Goal: Transaction & Acquisition: Purchase product/service

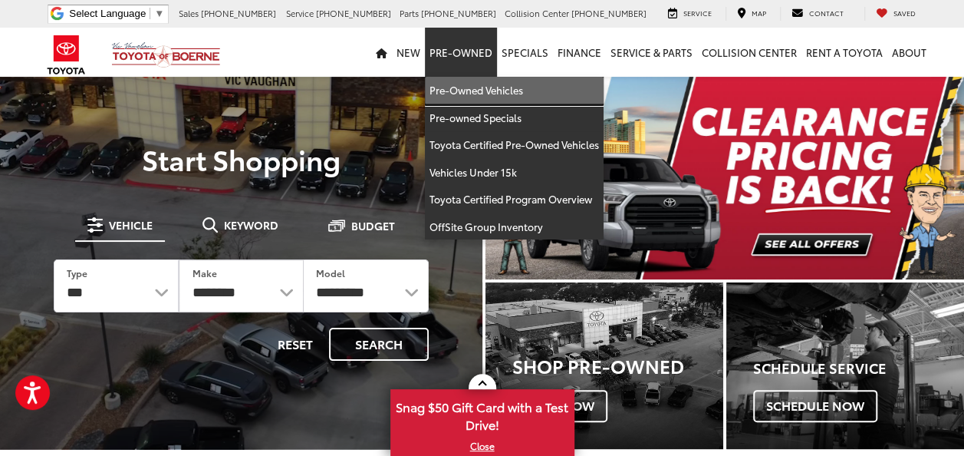
click at [476, 92] on link "Pre-Owned Vehicles" at bounding box center [514, 91] width 179 height 28
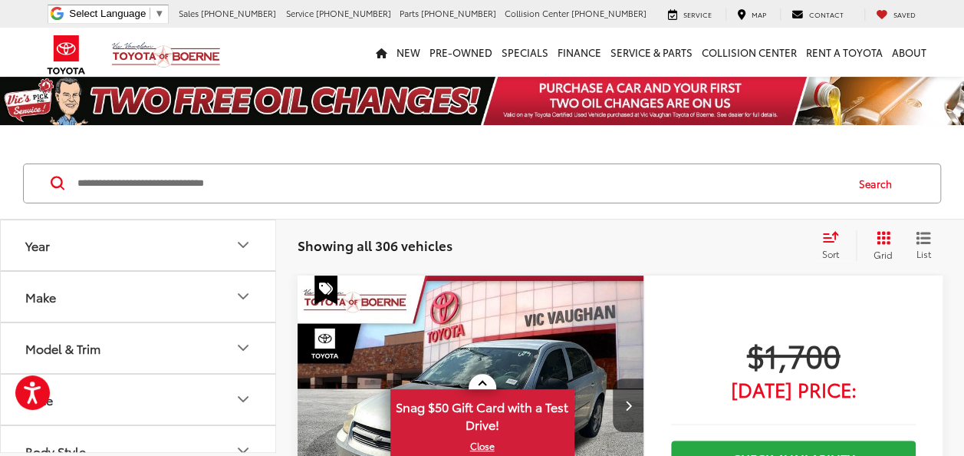
click at [93, 249] on button "Year" at bounding box center [139, 245] width 276 height 50
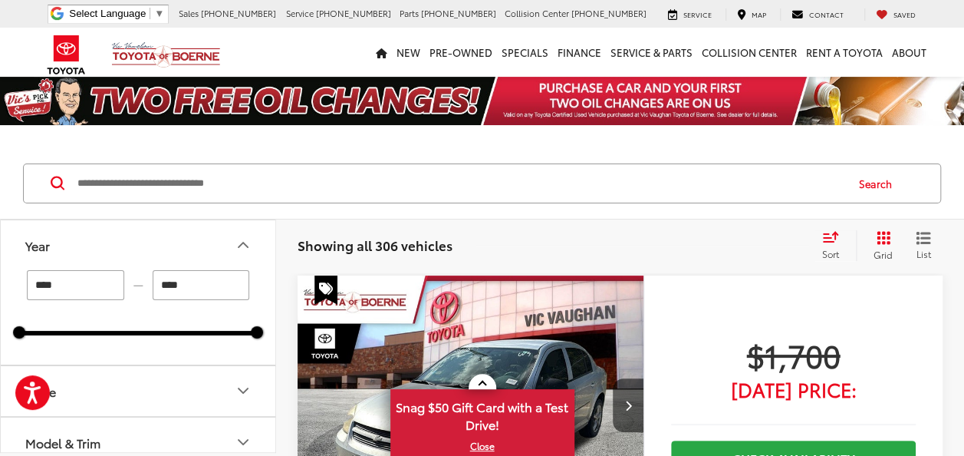
click at [343, 209] on div "Search" at bounding box center [482, 183] width 964 height 71
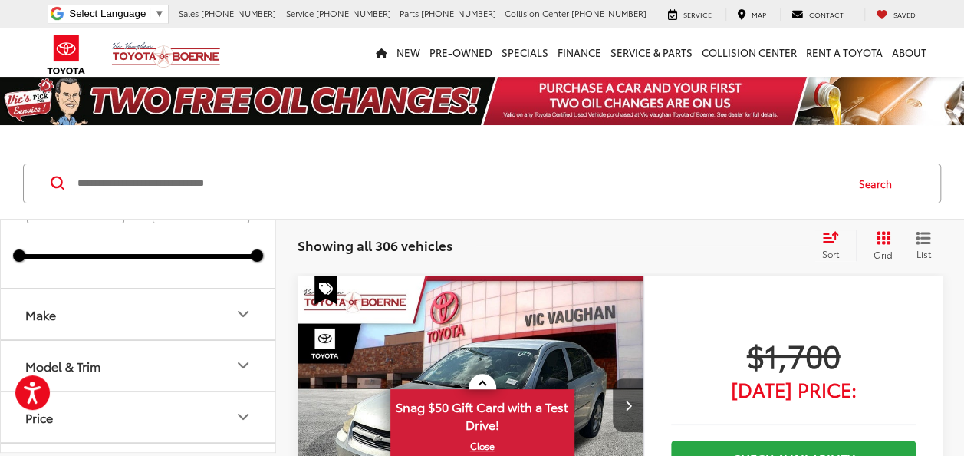
click at [175, 318] on button "Make" at bounding box center [139, 314] width 276 height 50
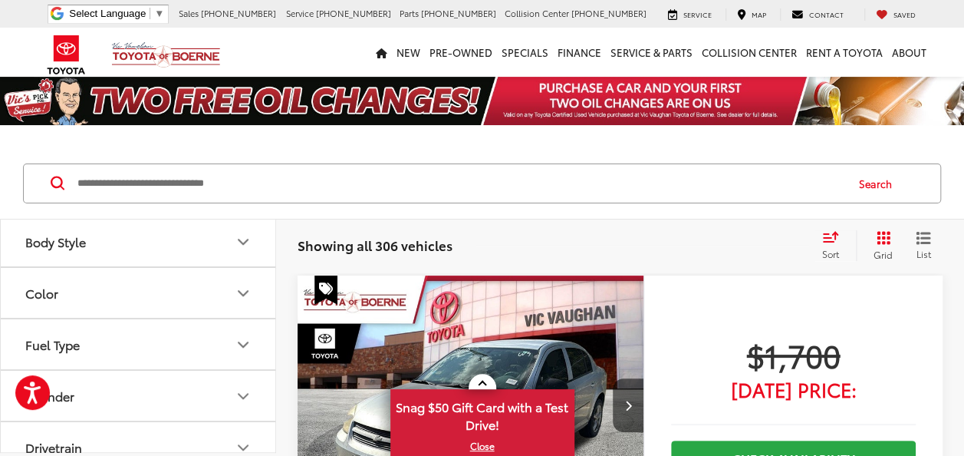
scroll to position [690, 0]
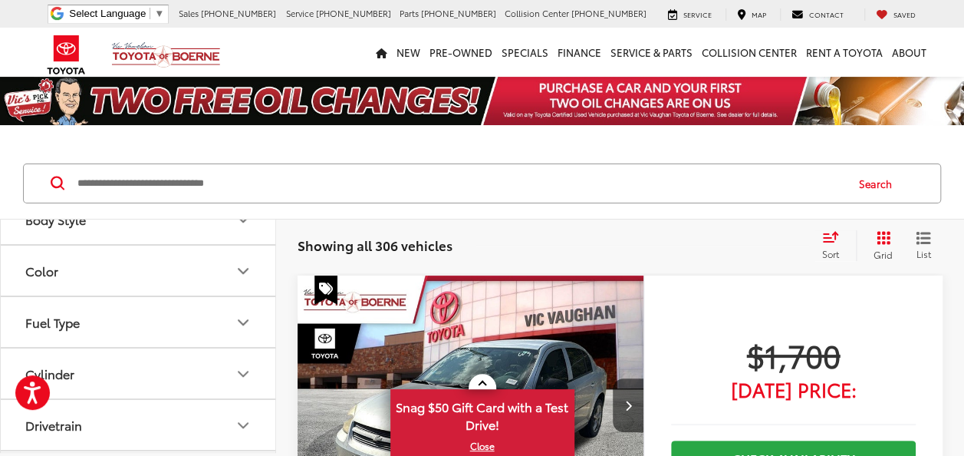
click at [117, 65] on label "Toyota (217)" at bounding box center [138, 52] width 62 height 26
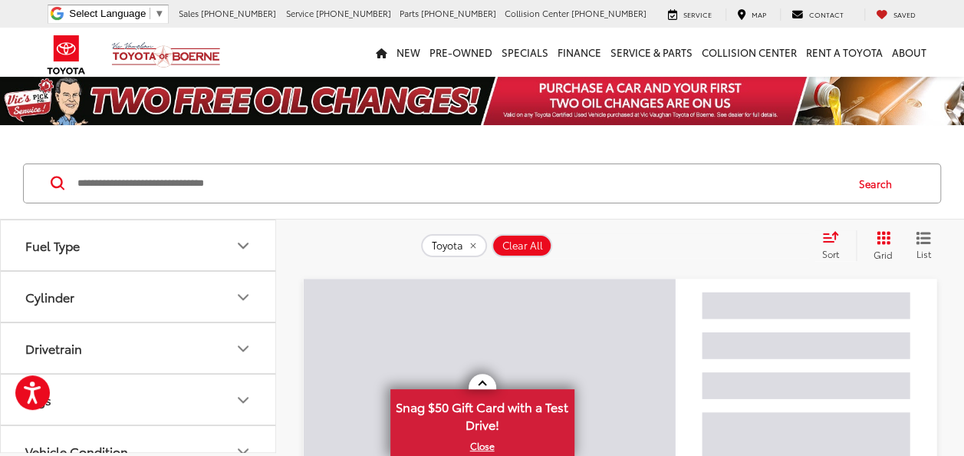
click at [124, 64] on button "Model & Trim" at bounding box center [139, 40] width 276 height 50
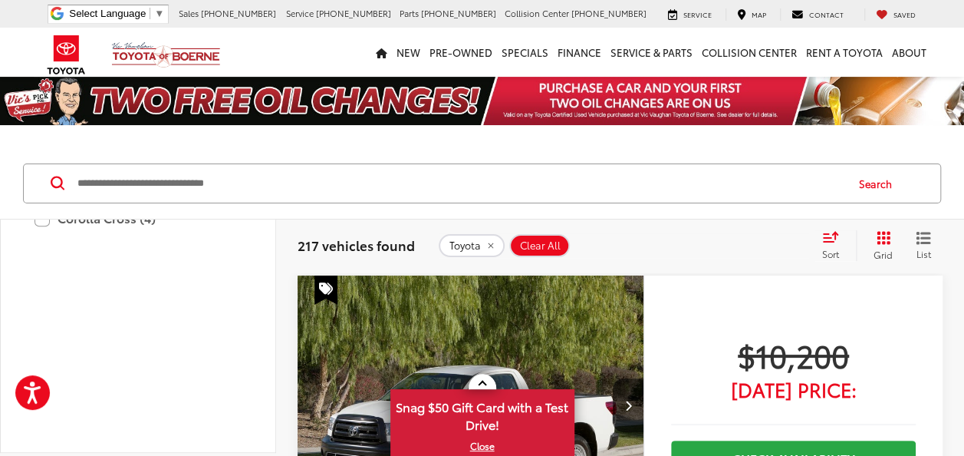
scroll to position [844, 0]
click at [100, 117] on label "Camry (57)" at bounding box center [138, 104] width 207 height 27
type input "****"
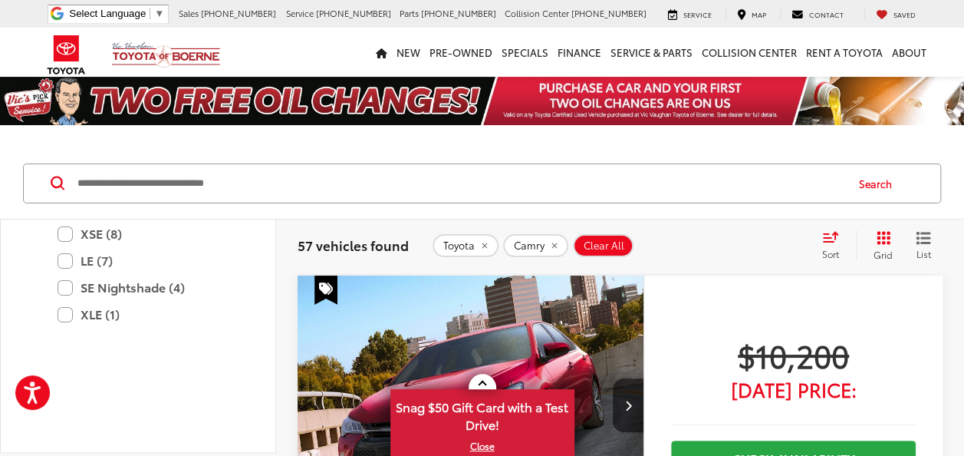
click at [486, 384] on link at bounding box center [483, 381] width 28 height 15
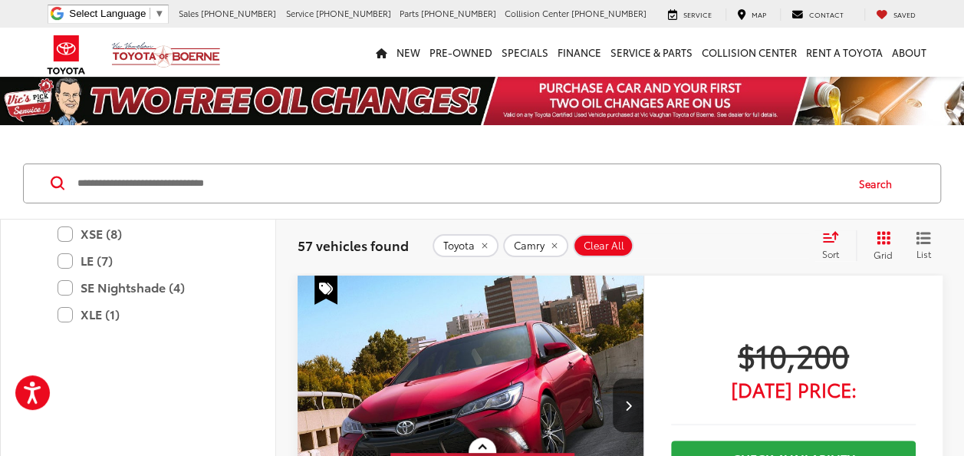
click at [832, 241] on icon "Select sort value" at bounding box center [831, 236] width 14 height 9
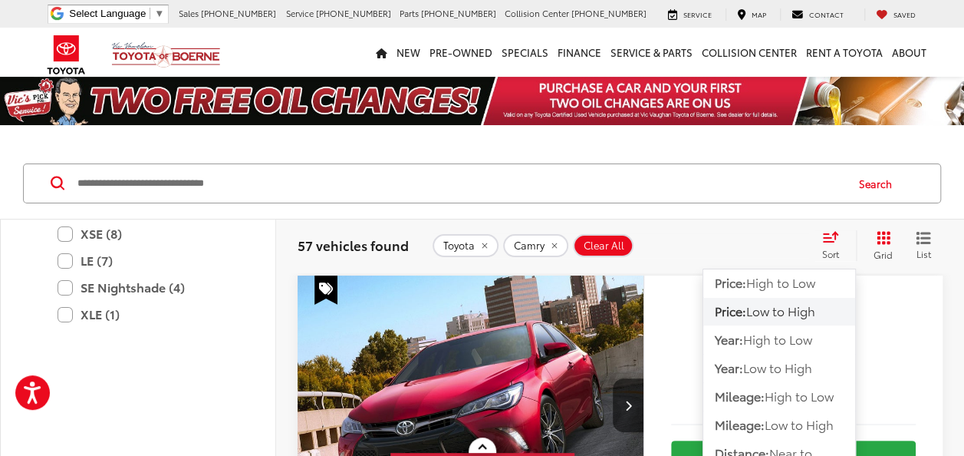
click at [763, 315] on span "Low to High" at bounding box center [780, 311] width 69 height 18
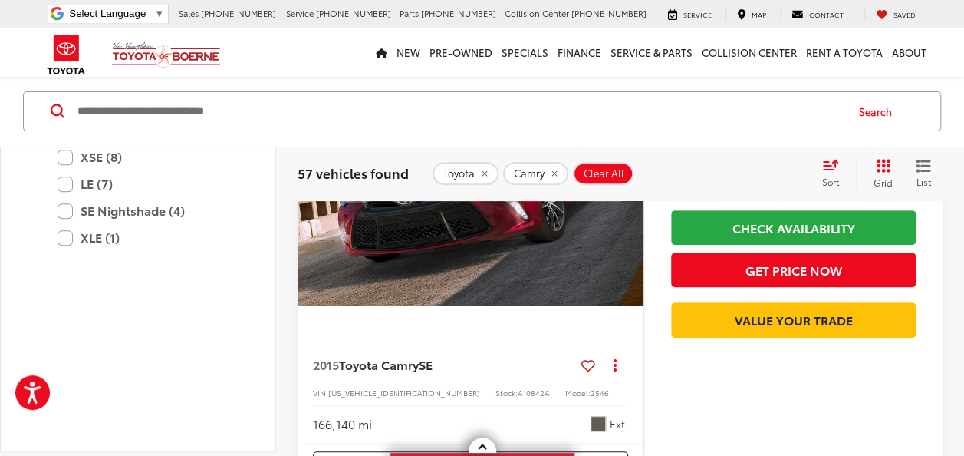
scroll to position [153, 0]
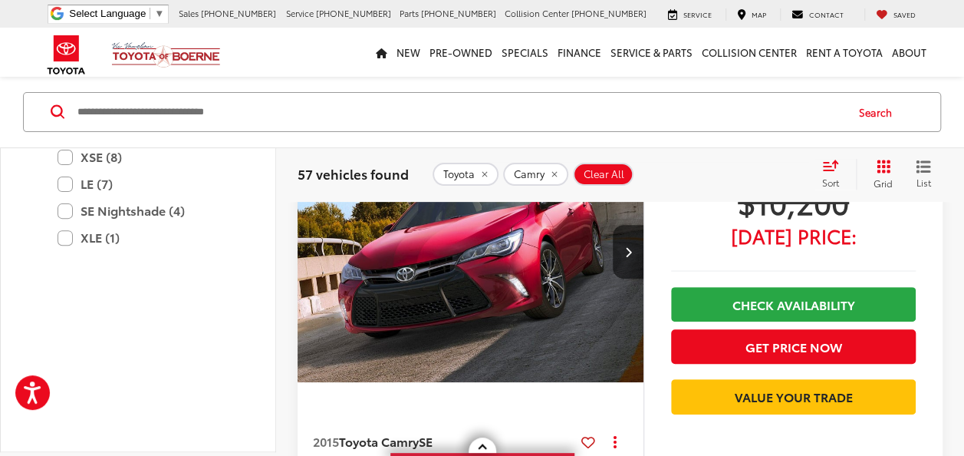
click at [838, 170] on icon "Select sort value" at bounding box center [830, 165] width 17 height 12
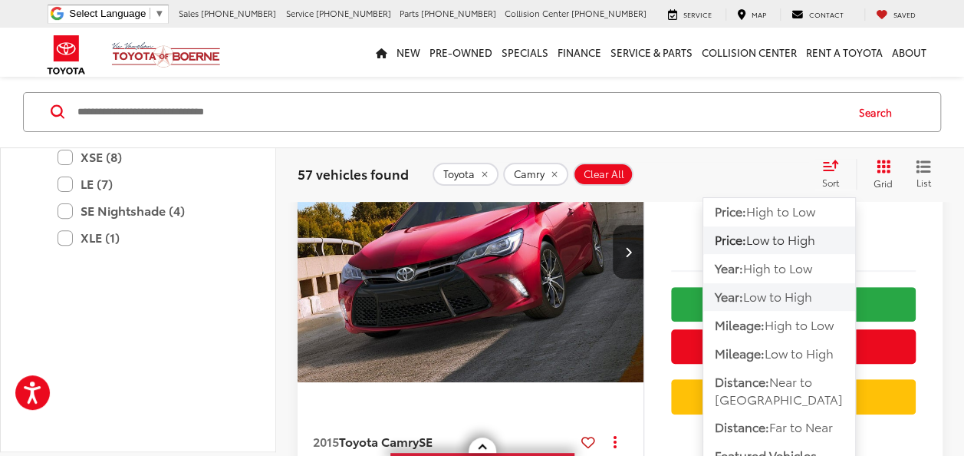
click at [762, 292] on span "Low to High" at bounding box center [777, 296] width 69 height 18
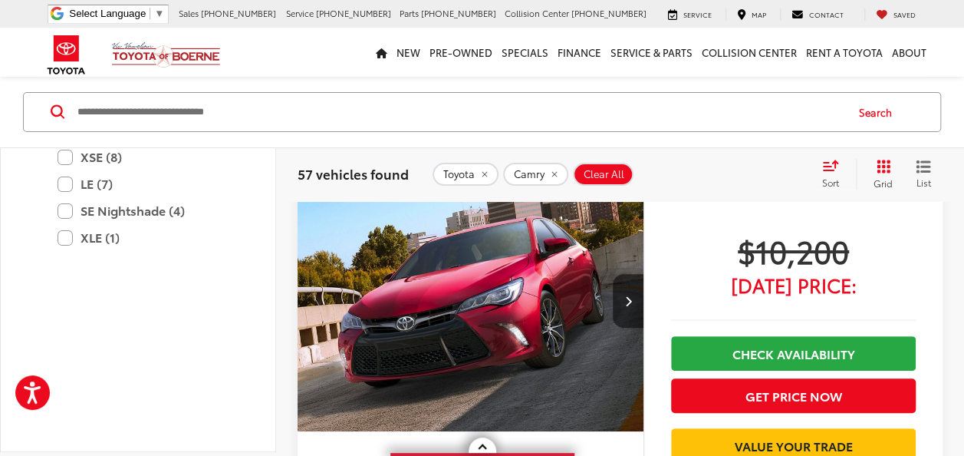
scroll to position [72, 0]
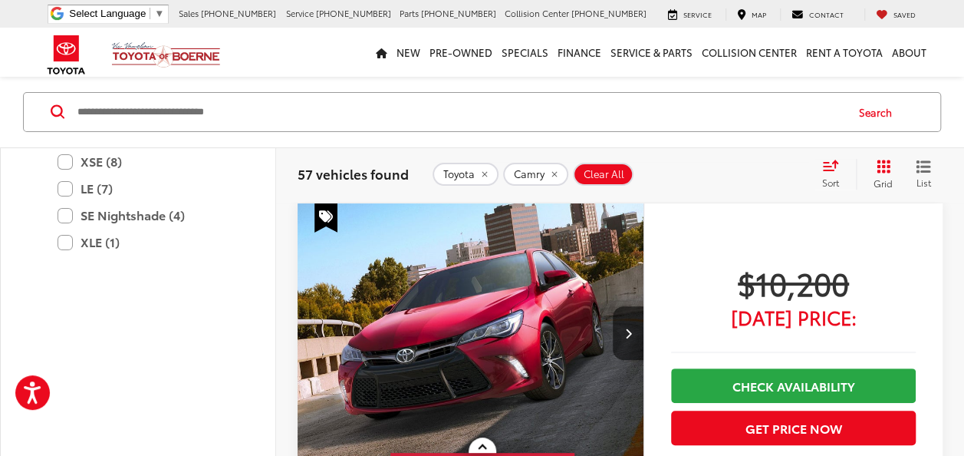
click at [836, 165] on icon "Select sort value" at bounding box center [830, 165] width 17 height 12
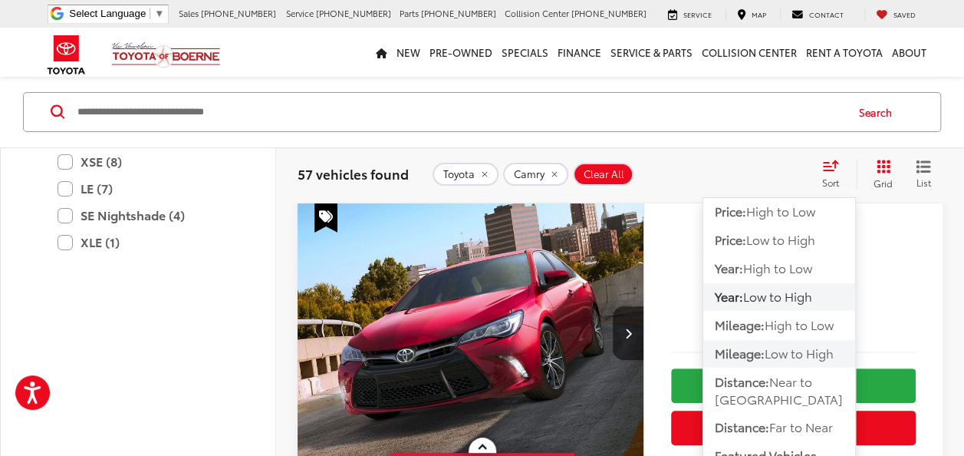
click at [785, 350] on span "Low to High" at bounding box center [799, 353] width 69 height 18
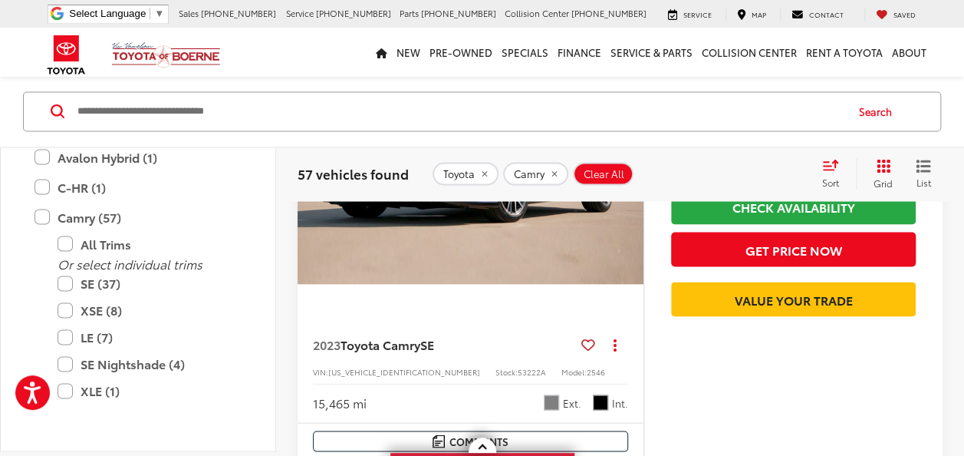
scroll to position [1300, 0]
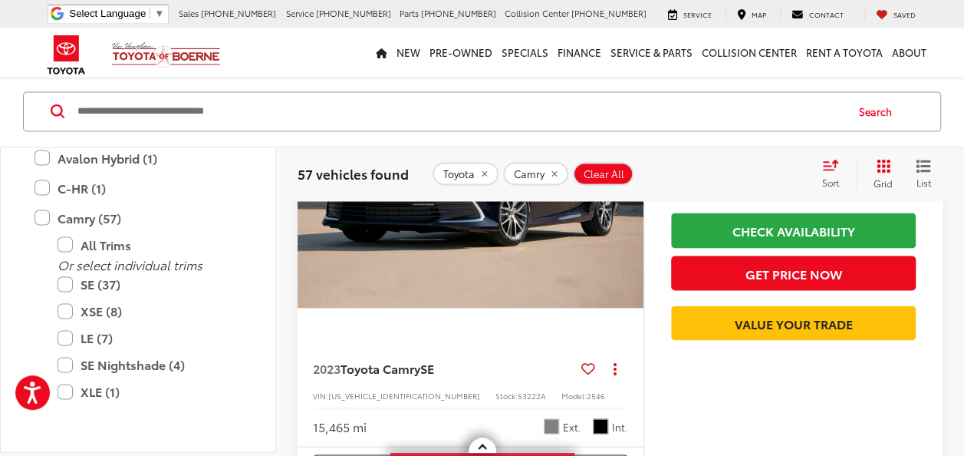
click at [468, 263] on img "2023 Toyota Camry SE 0" at bounding box center [471, 178] width 348 height 261
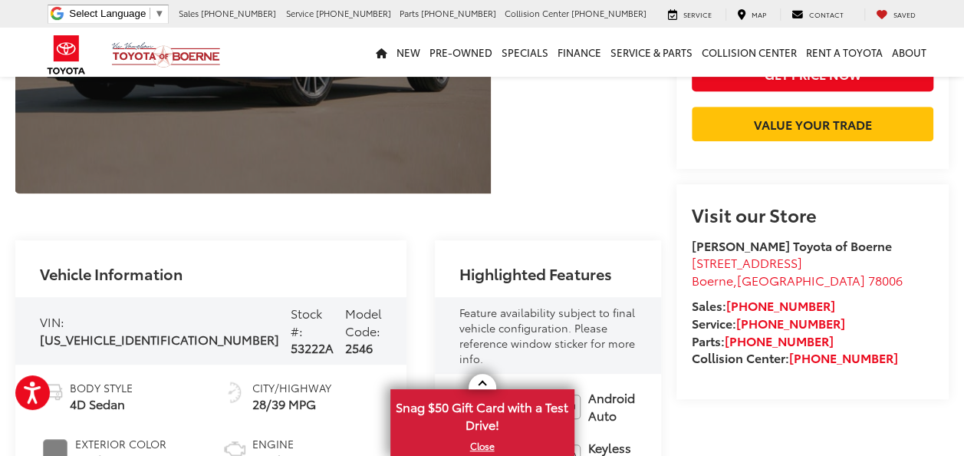
scroll to position [384, 0]
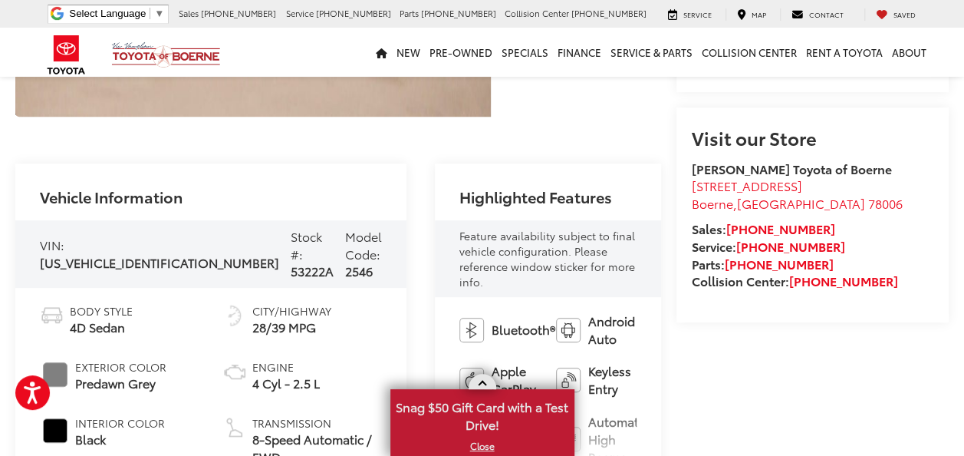
click at [479, 387] on link at bounding box center [483, 381] width 28 height 15
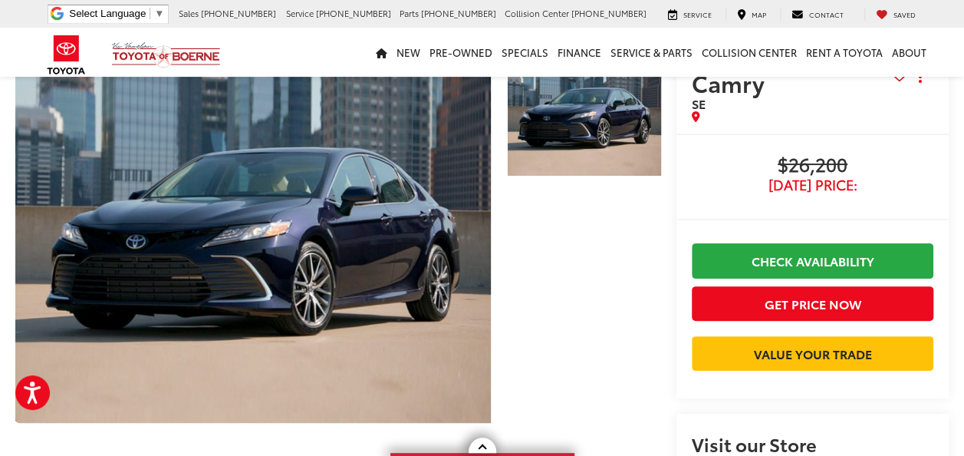
scroll to position [77, 0]
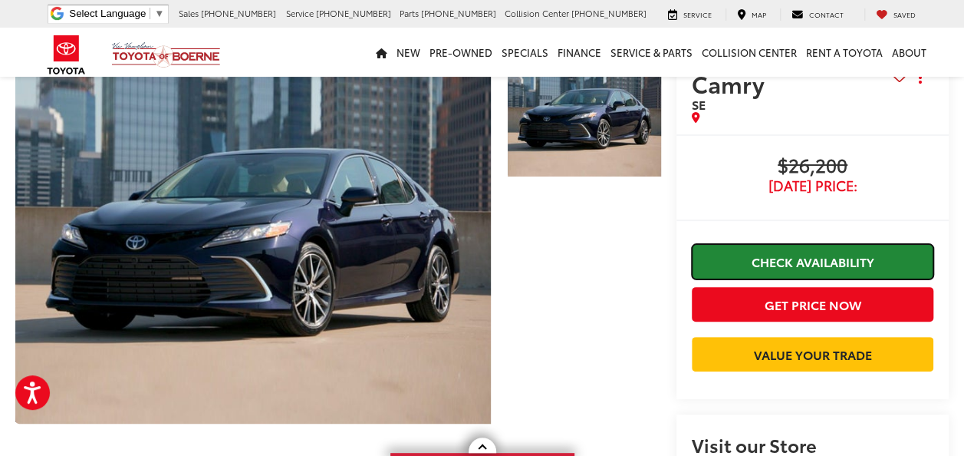
click at [755, 244] on link "Check Availability" at bounding box center [813, 261] width 242 height 35
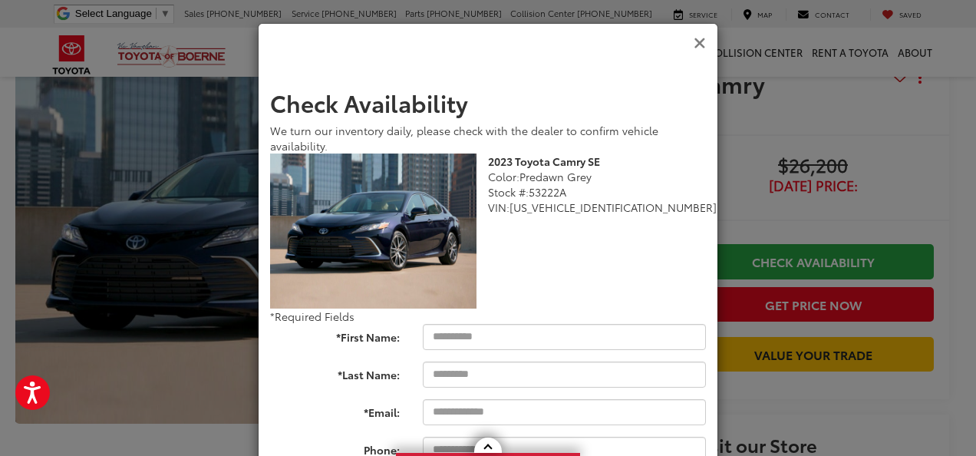
click at [700, 38] on icon "Close" at bounding box center [700, 43] width 12 height 16
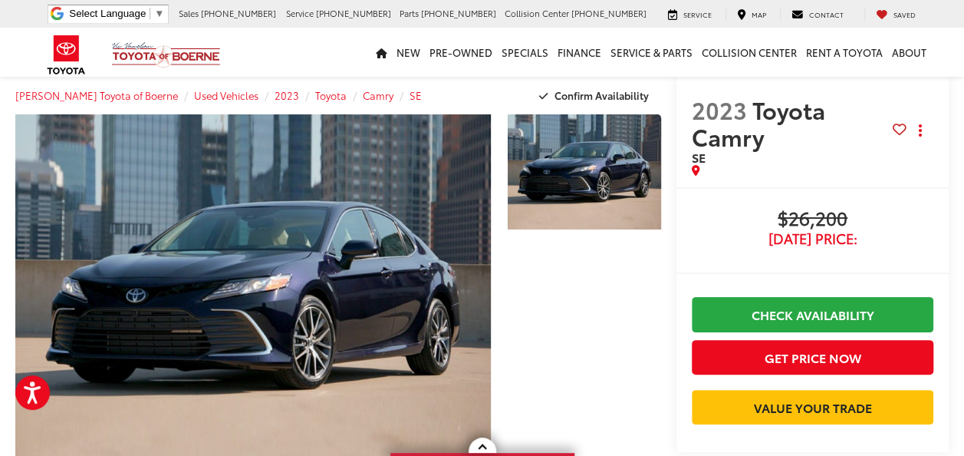
scroll to position [0, 0]
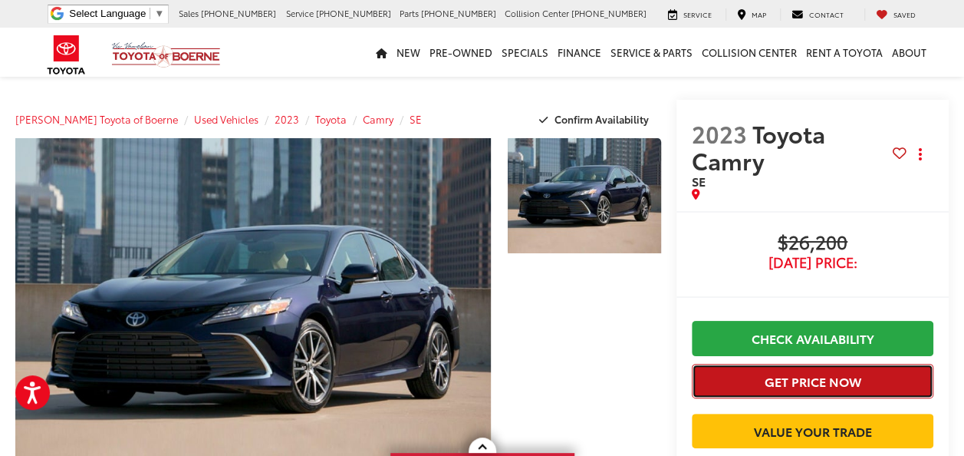
click at [766, 364] on button "Get Price Now" at bounding box center [813, 381] width 242 height 35
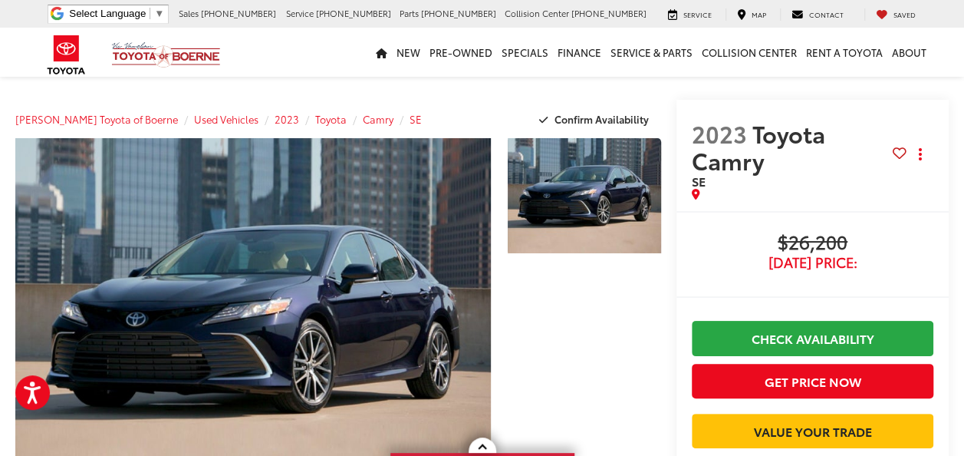
click at [901, 153] on icon at bounding box center [900, 153] width 14 height 1
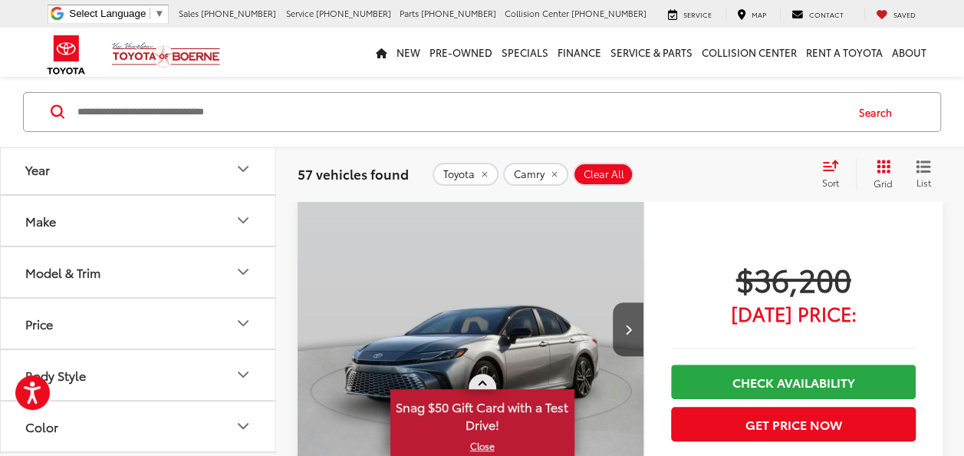
click at [479, 382] on link at bounding box center [483, 381] width 28 height 15
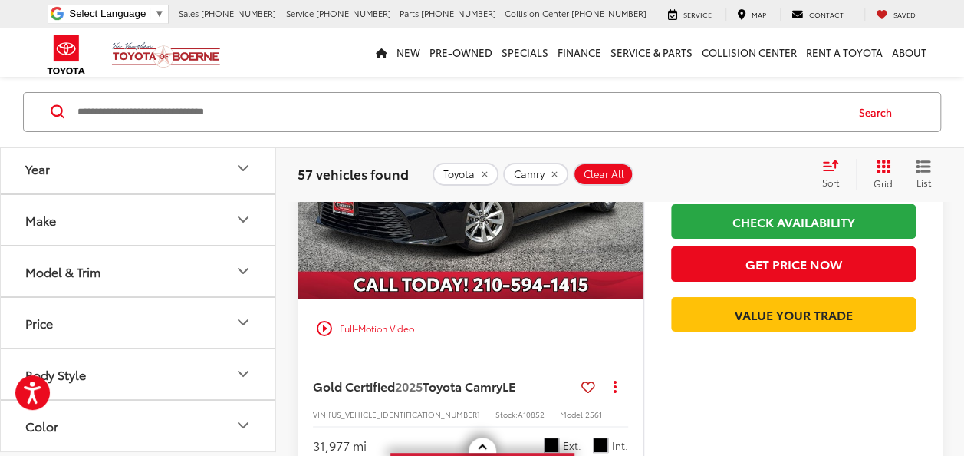
scroll to position [5676, 0]
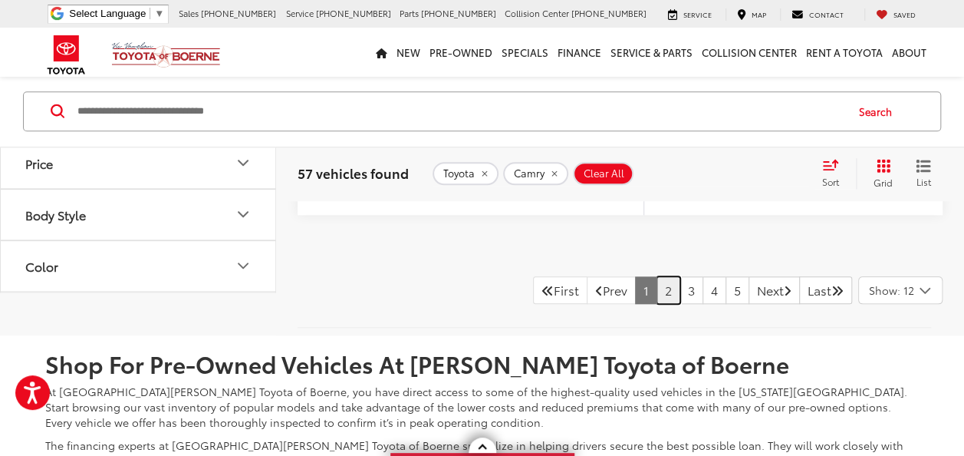
click at [657, 300] on link "2" at bounding box center [669, 290] width 24 height 28
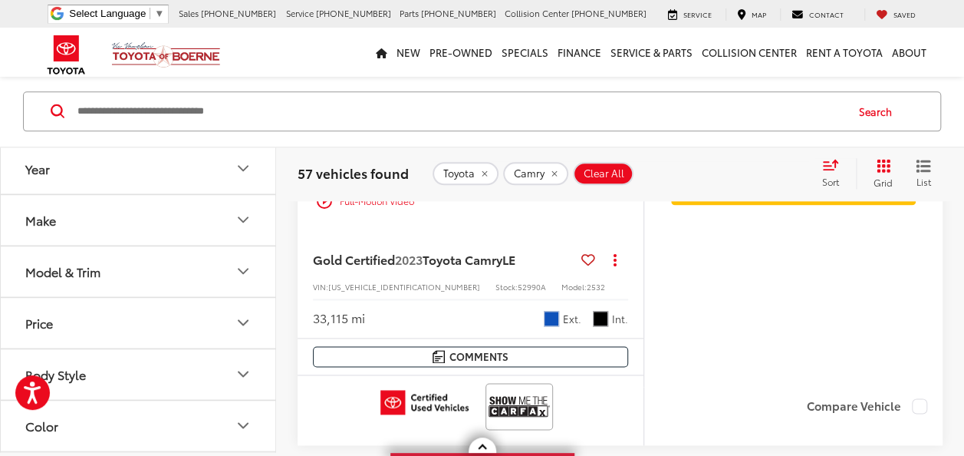
scroll to position [379, 0]
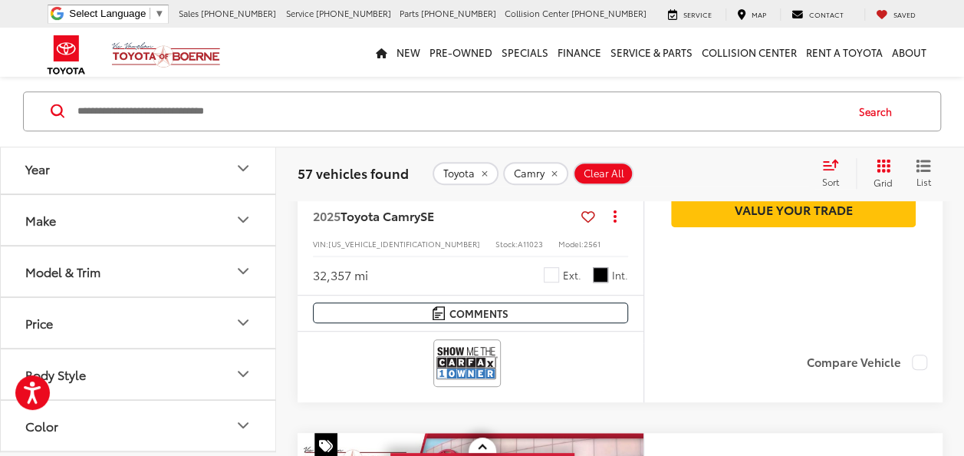
click at [835, 166] on icon "Select sort value" at bounding box center [830, 165] width 17 height 12
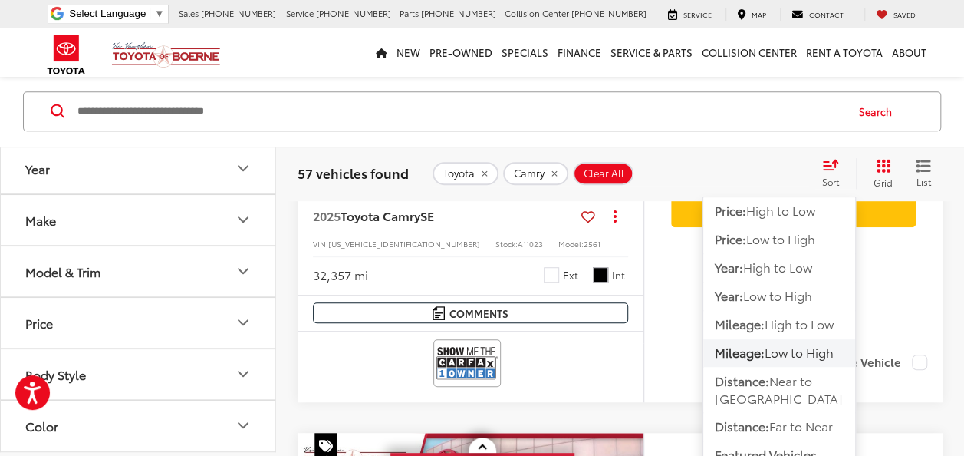
click at [782, 351] on span "Low to High" at bounding box center [799, 353] width 69 height 18
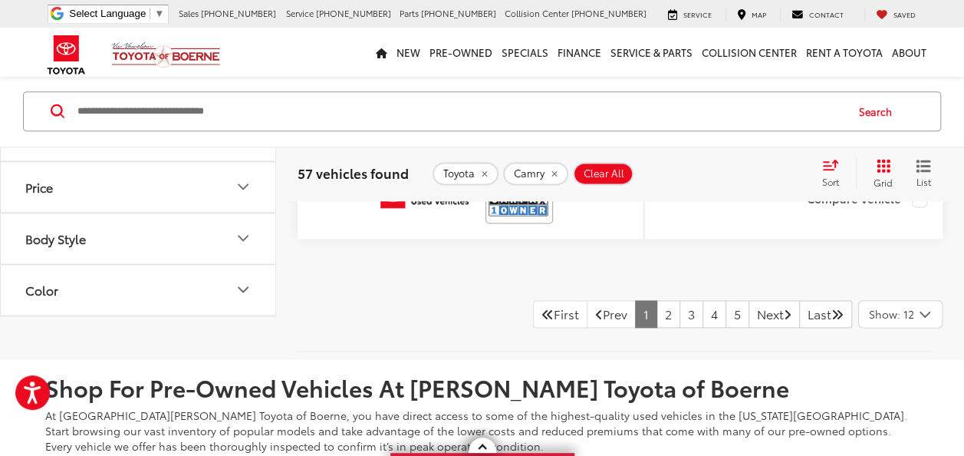
scroll to position [6747, 0]
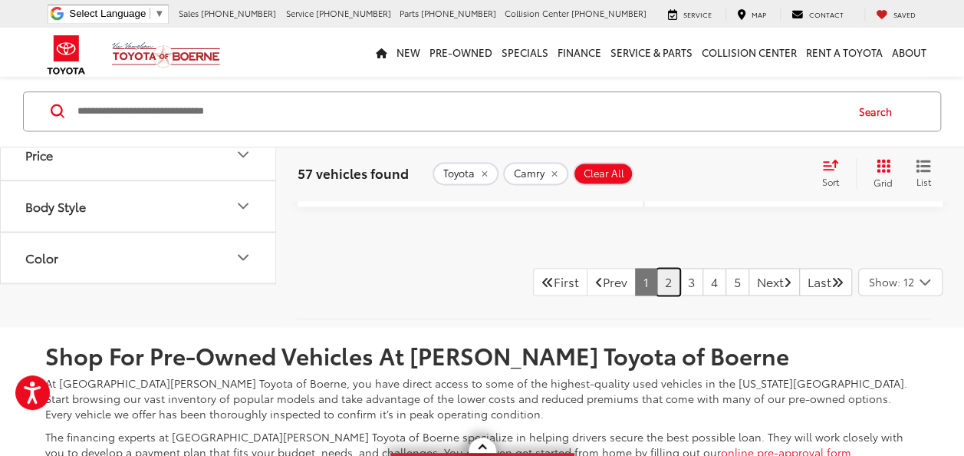
click at [657, 272] on link "2" at bounding box center [669, 282] width 24 height 28
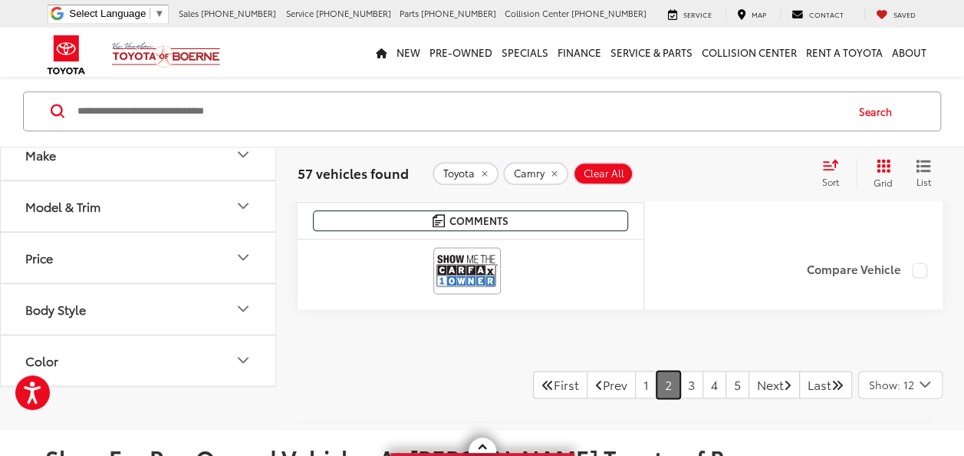
scroll to position [6593, 0]
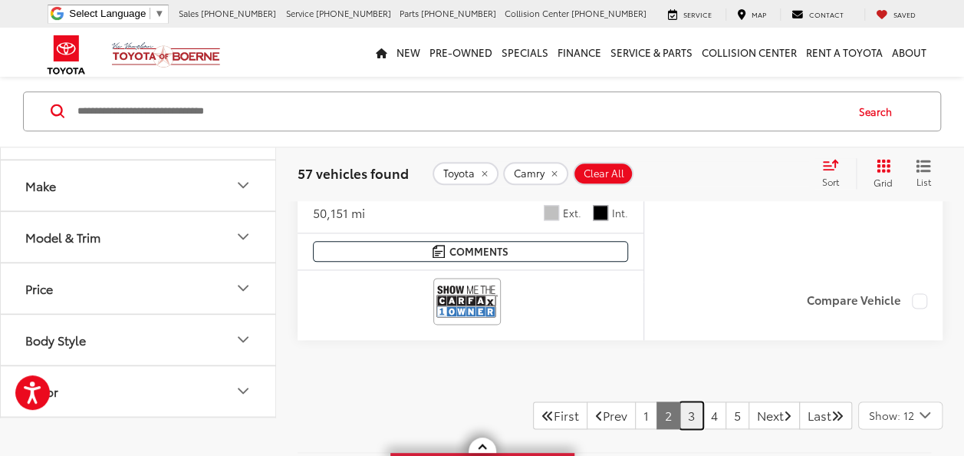
click at [680, 401] on link "3" at bounding box center [692, 415] width 24 height 28
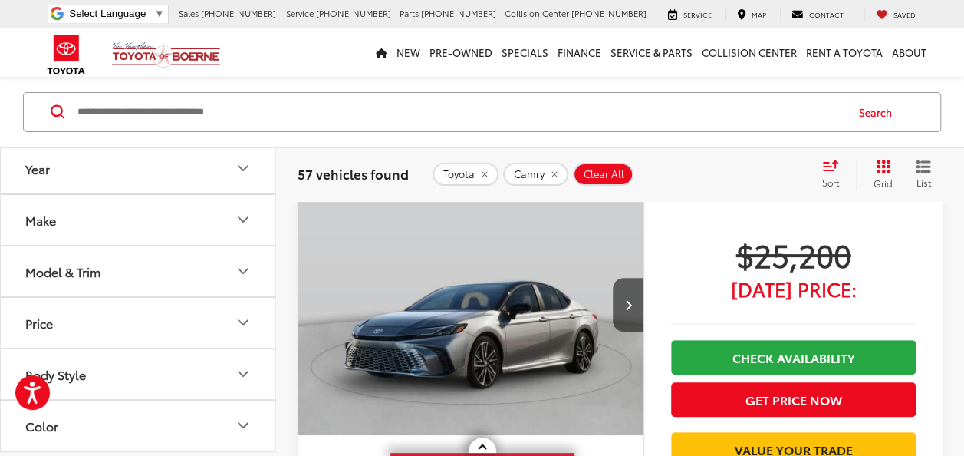
scroll to position [72, 0]
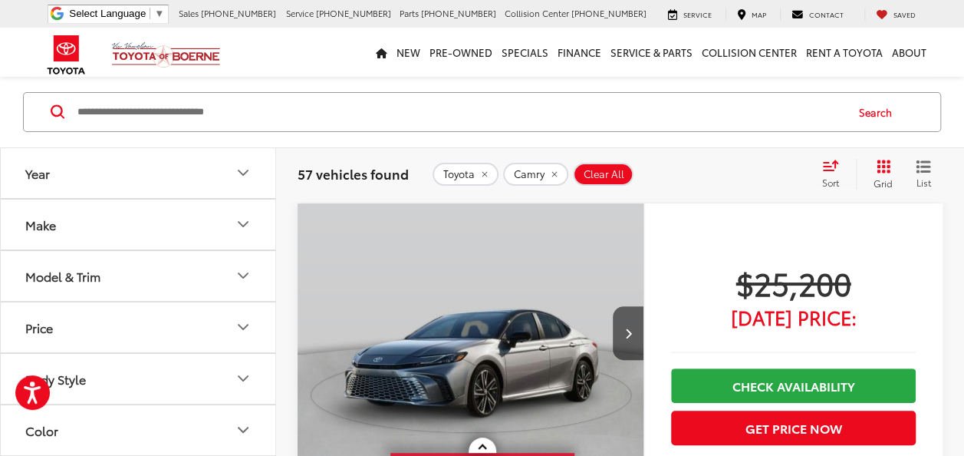
click at [186, 178] on button "Year" at bounding box center [139, 173] width 276 height 50
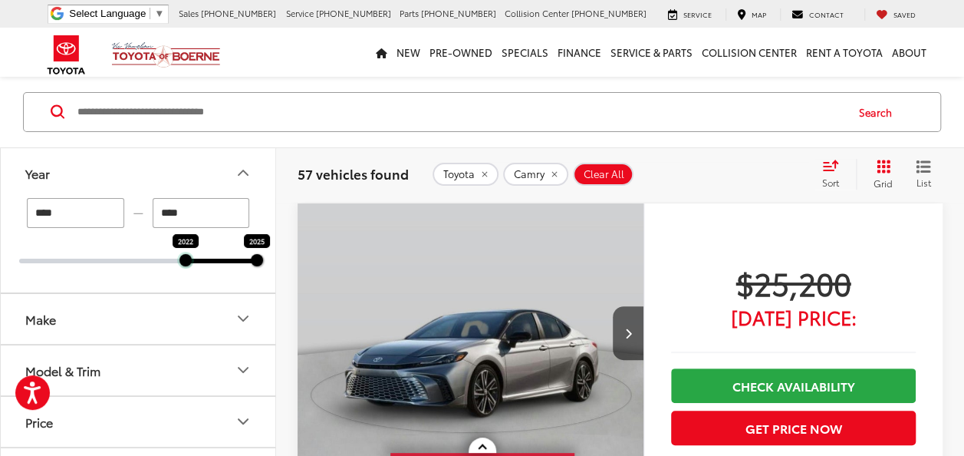
drag, startPoint x: 16, startPoint y: 259, endPoint x: 182, endPoint y: 277, distance: 166.6
click at [182, 277] on div "**** — **** 2022 2025" at bounding box center [138, 245] width 275 height 94
type input "****"
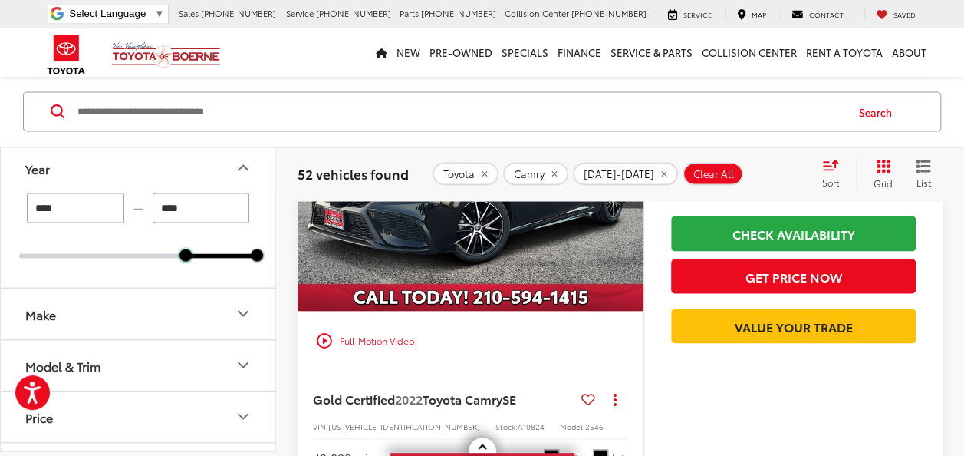
scroll to position [1376, 0]
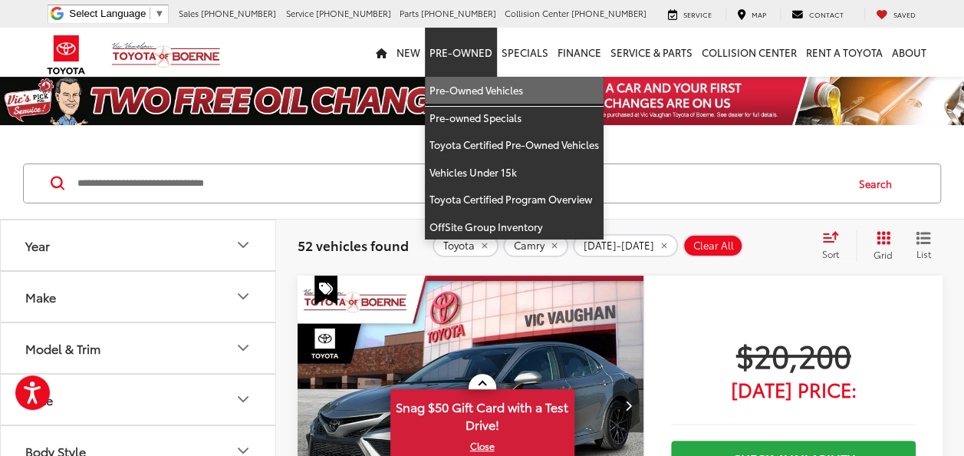
click at [474, 87] on link "Pre-Owned Vehicles" at bounding box center [514, 91] width 179 height 28
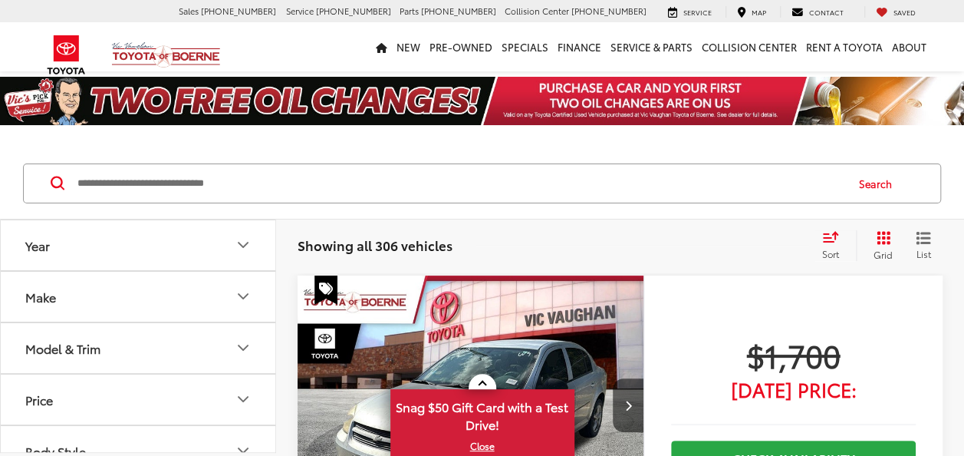
click at [138, 232] on button "Year" at bounding box center [139, 245] width 276 height 50
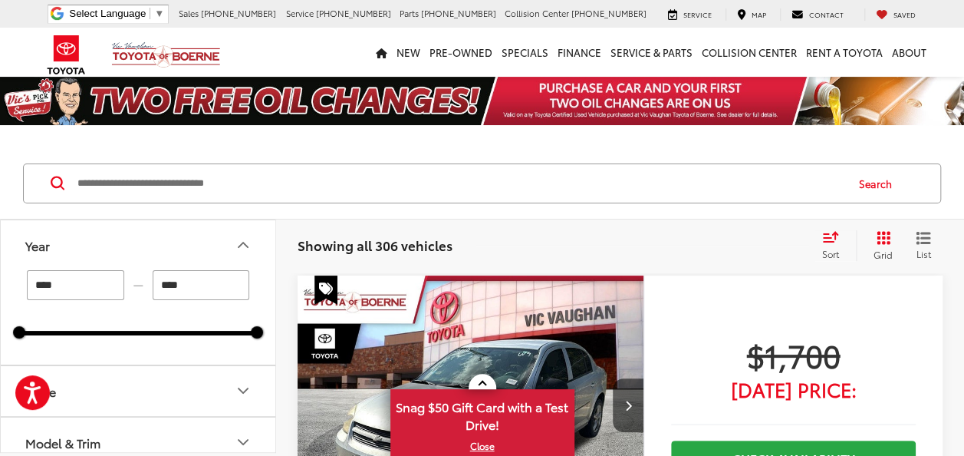
click at [358, 184] on input "Search by Make, Model, or Keyword" at bounding box center [460, 183] width 769 height 37
click at [338, 213] on div "Search" at bounding box center [482, 183] width 964 height 71
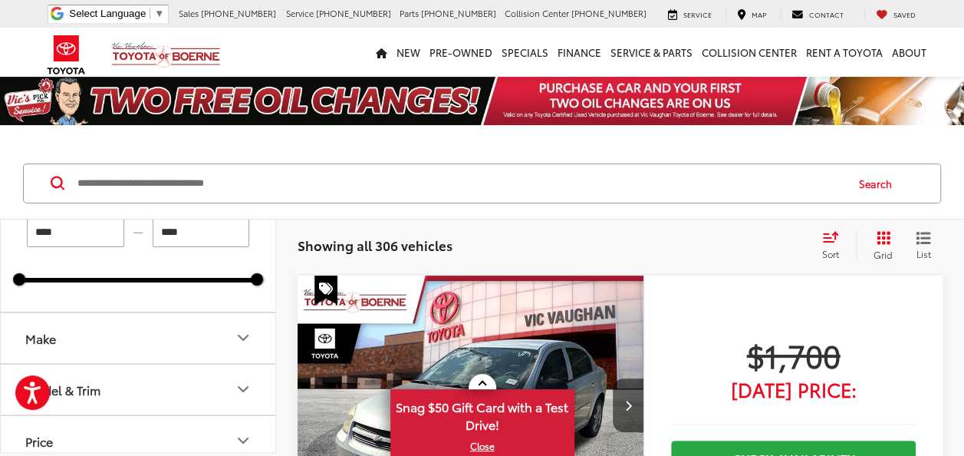
scroll to position [77, 0]
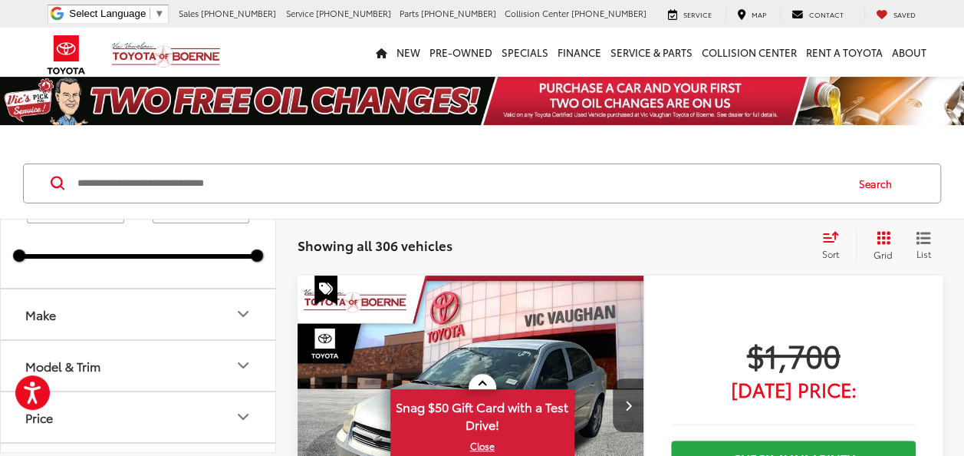
click at [189, 320] on button "Make" at bounding box center [139, 314] width 276 height 50
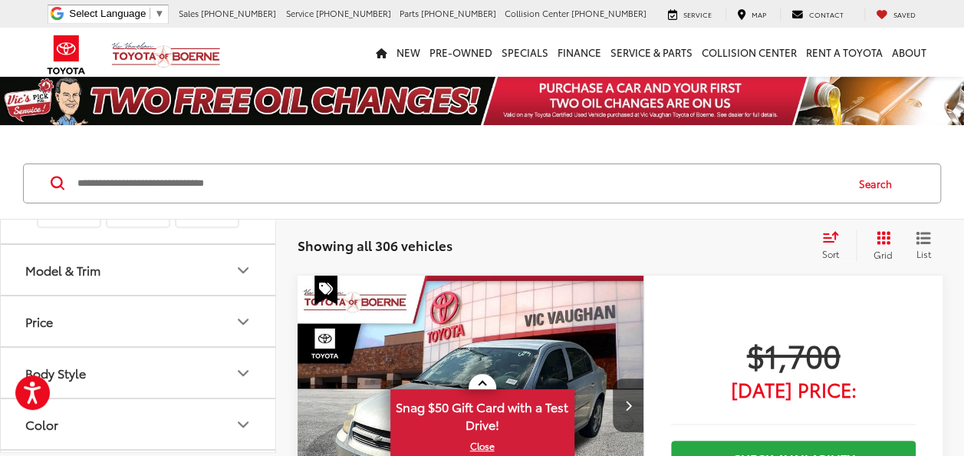
scroll to position [614, 0]
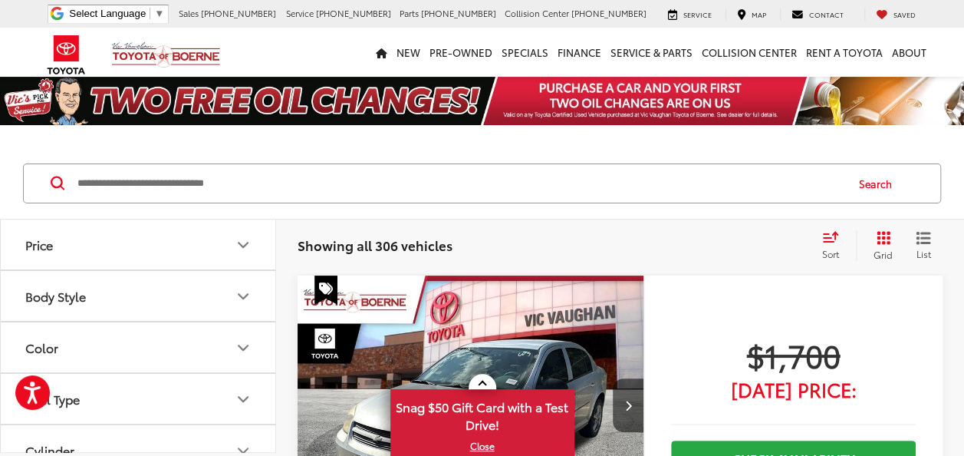
click at [138, 116] on img at bounding box center [138, 116] width 0 height 0
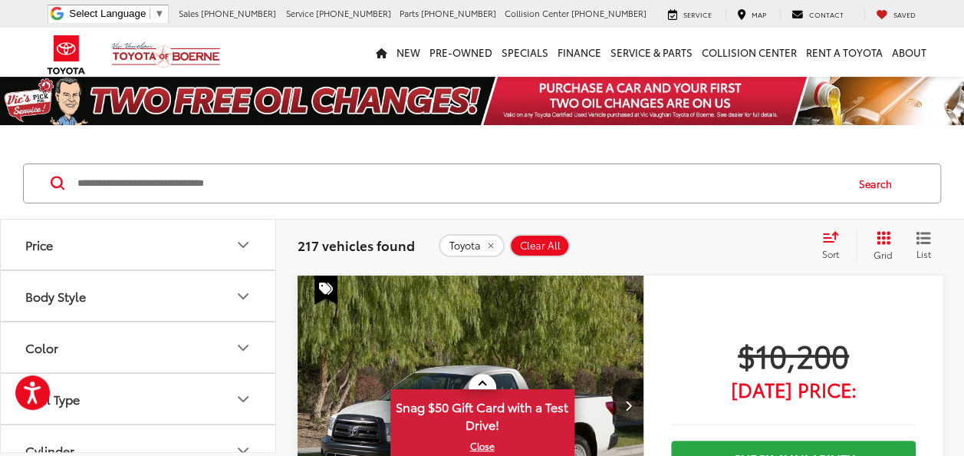
scroll to position [153, 0]
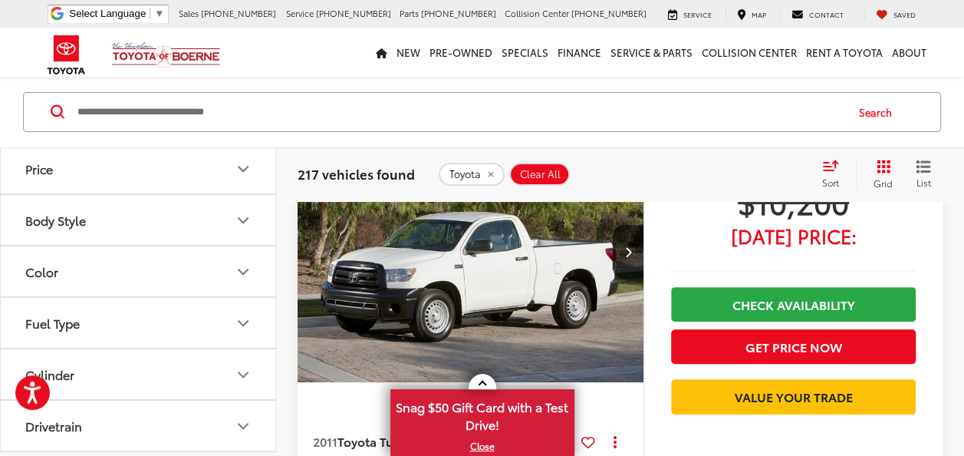
click at [138, 142] on button "Model & Trim" at bounding box center [139, 117] width 276 height 50
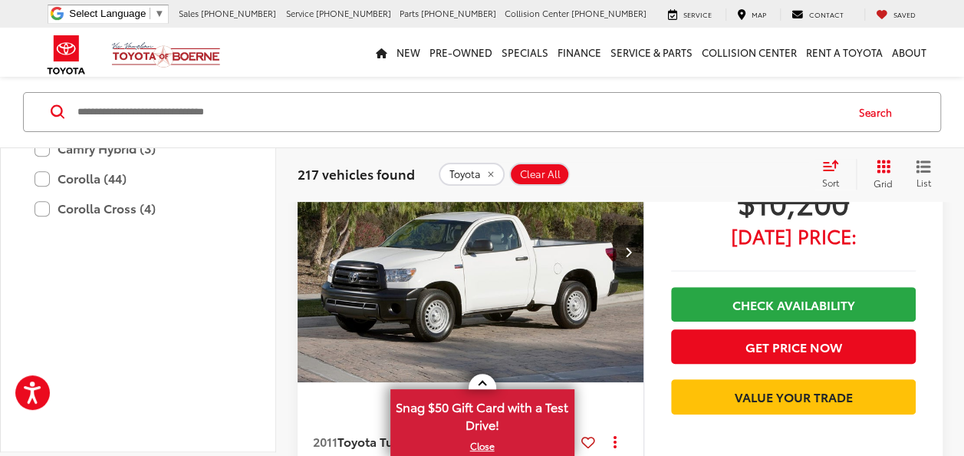
scroll to position [767, 0]
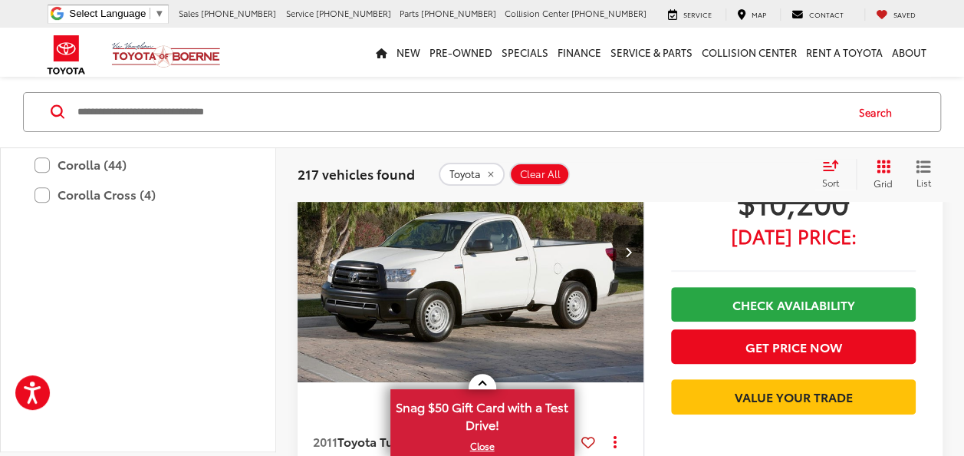
click at [107, 118] on label "Camry (57)" at bounding box center [138, 104] width 207 height 27
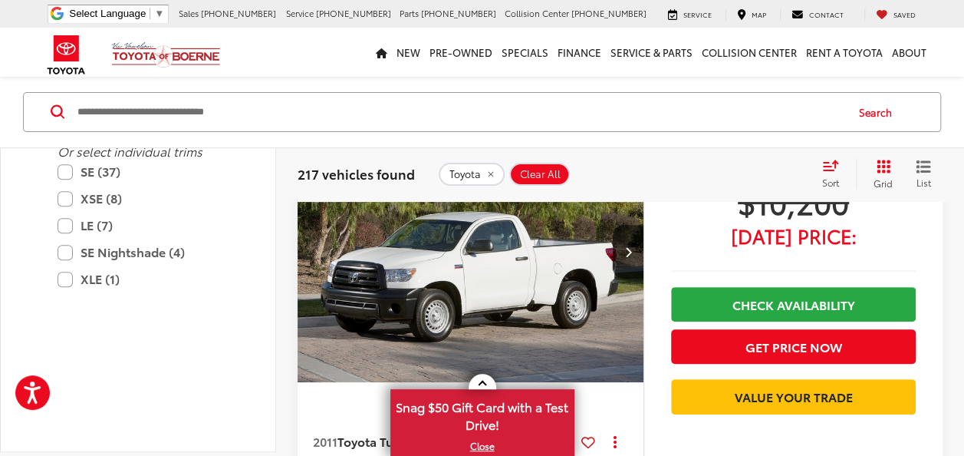
type input "****"
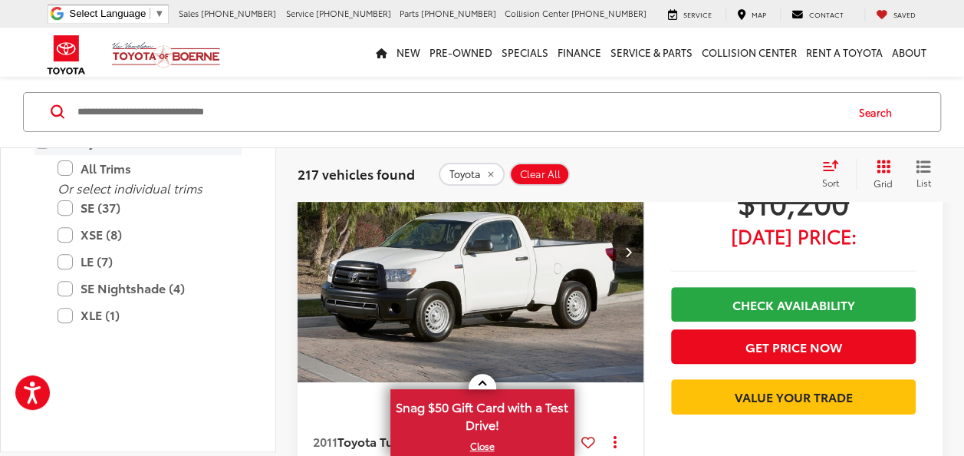
scroll to position [72, 0]
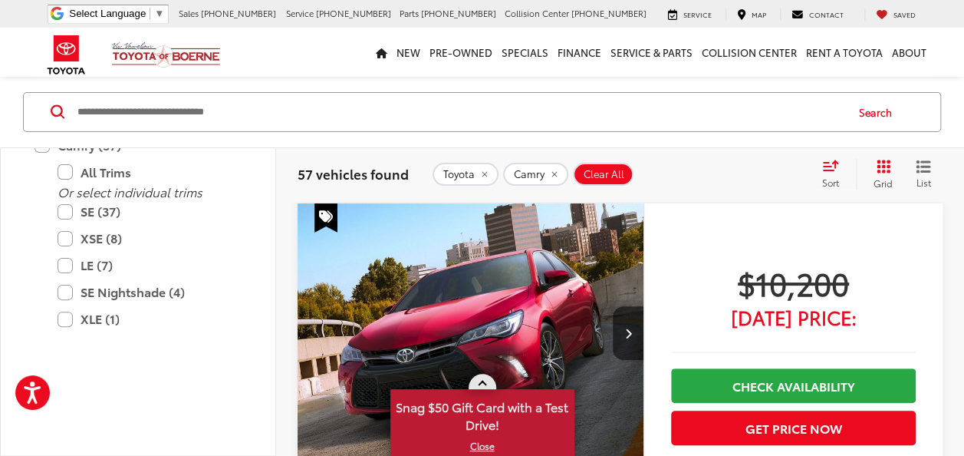
click at [478, 382] on link at bounding box center [483, 381] width 28 height 15
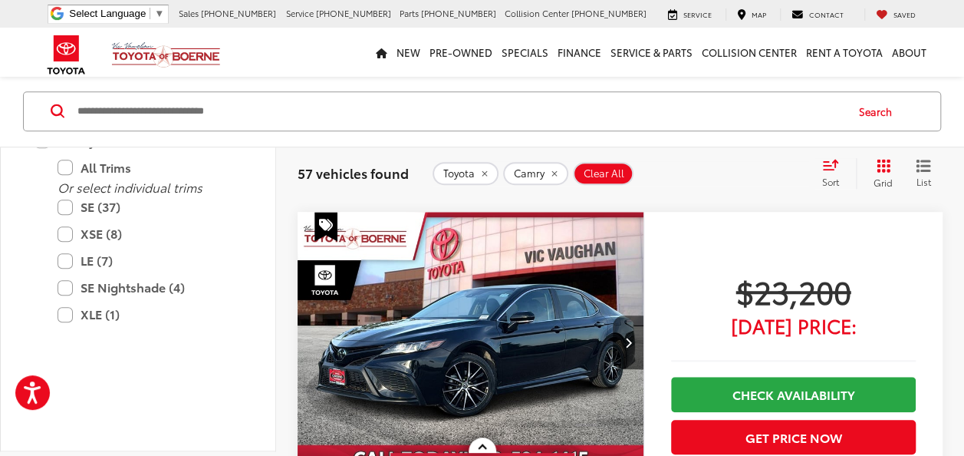
scroll to position [6210, 0]
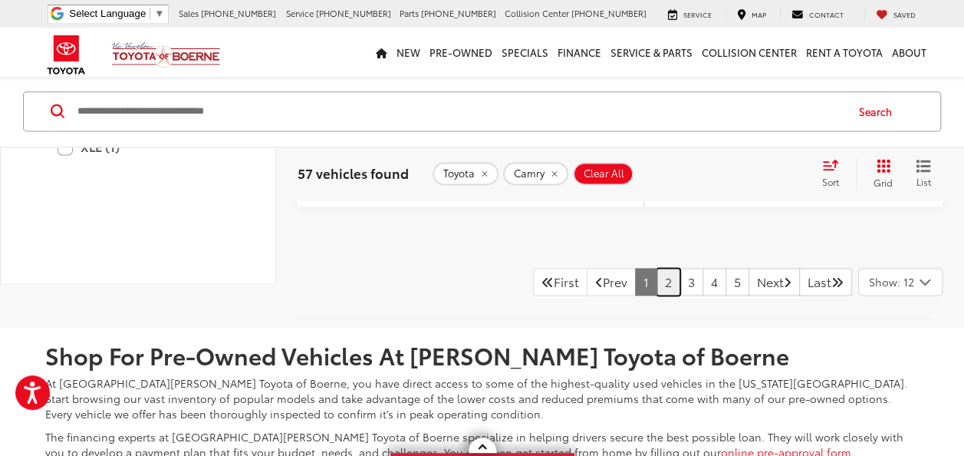
click at [657, 268] on link "2" at bounding box center [669, 282] width 24 height 28
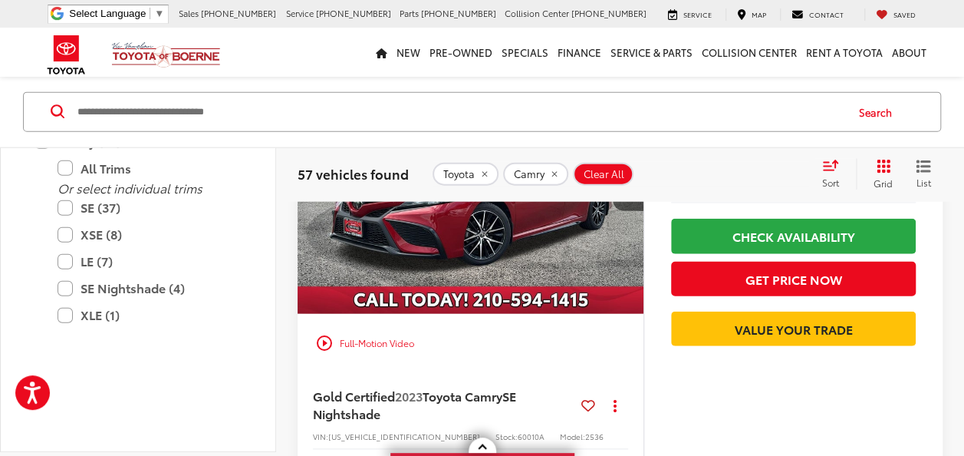
scroll to position [4292, 0]
